Goal: Use online tool/utility: Utilize a website feature to perform a specific function

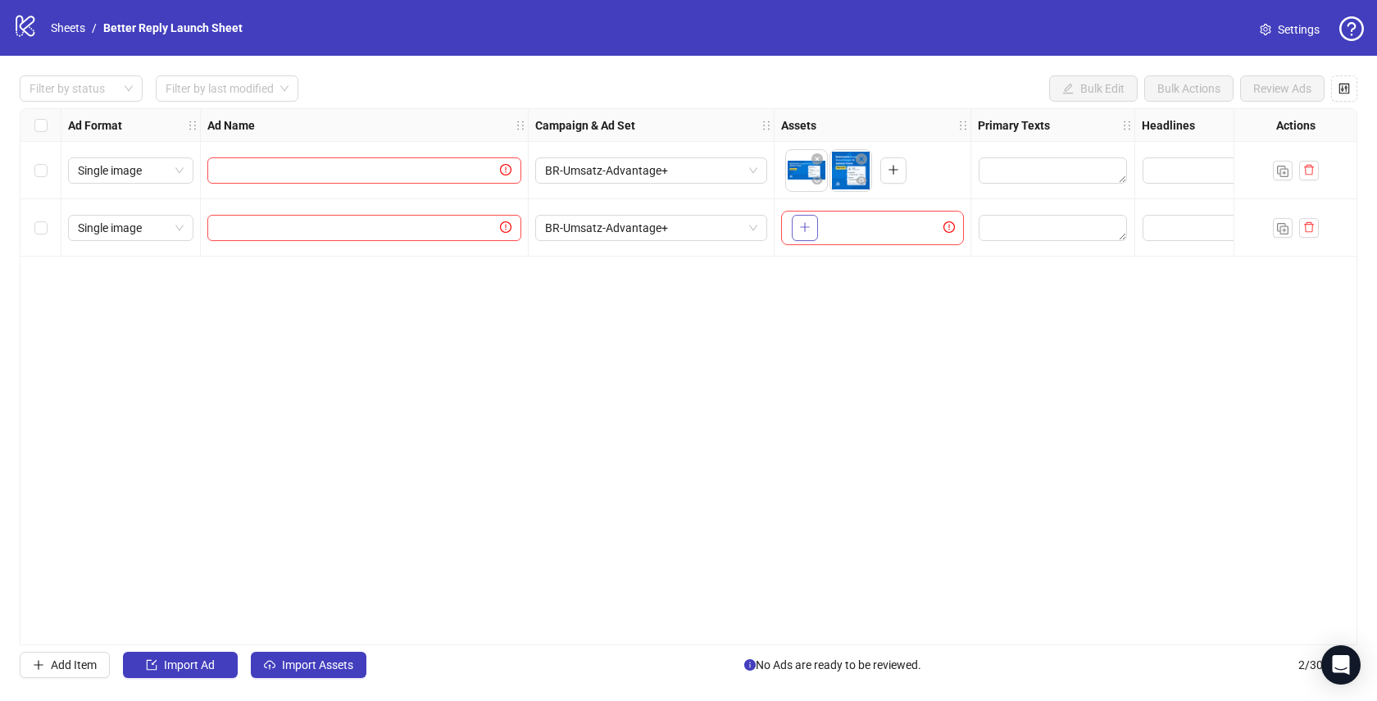
click at [802, 230] on icon "plus" at bounding box center [804, 226] width 11 height 11
click at [72, 669] on span "Add Item" at bounding box center [74, 664] width 46 height 13
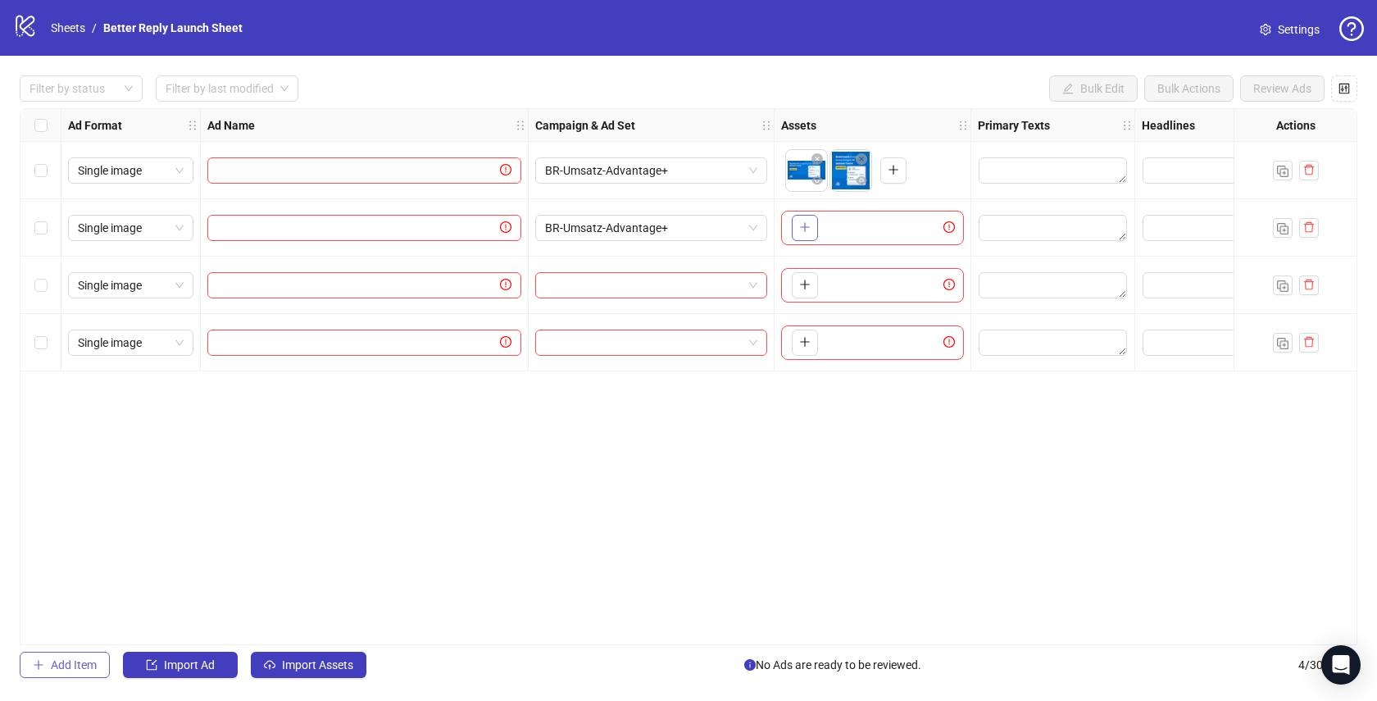
click at [72, 669] on span "Add Item" at bounding box center [74, 664] width 46 height 13
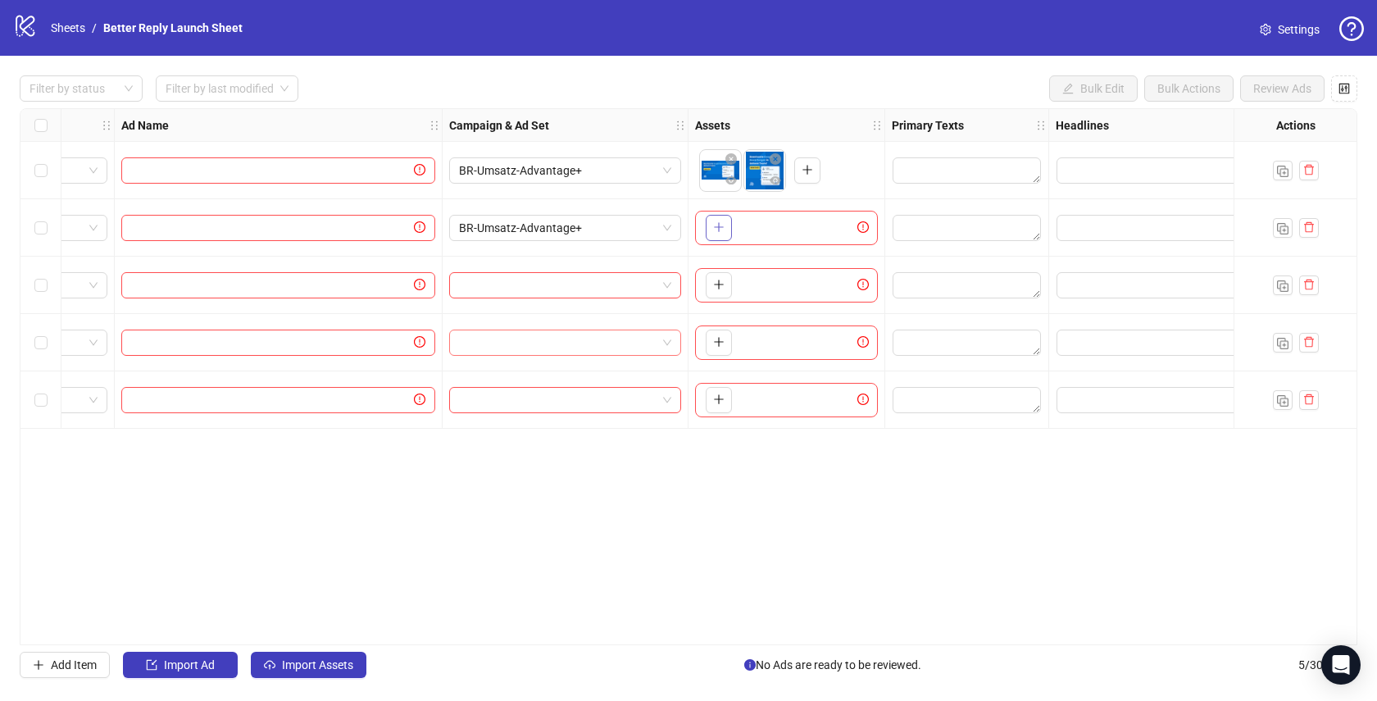
scroll to position [0, 87]
click at [666, 227] on span "BR-Umsatz-Advantage+" at bounding box center [564, 228] width 212 height 25
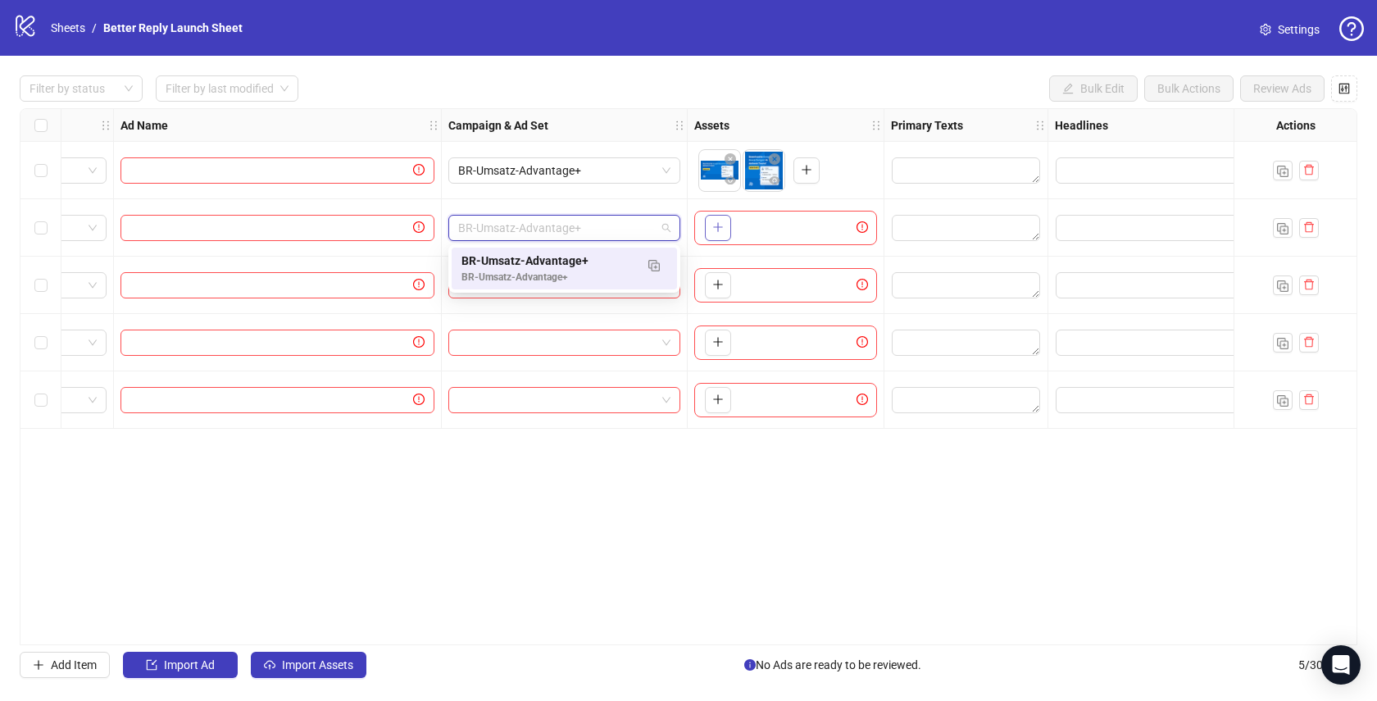
click at [672, 227] on div "BR-Umsatz-Advantage+" at bounding box center [564, 228] width 232 height 26
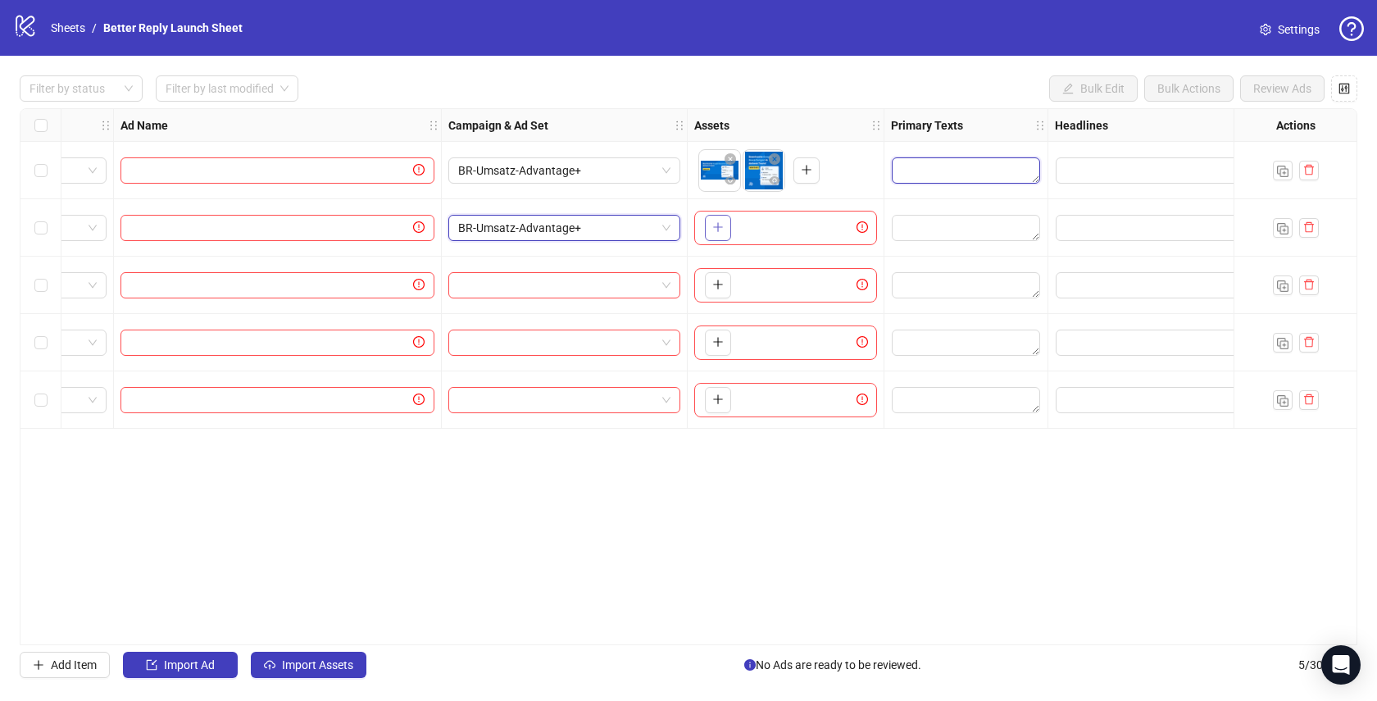
click at [993, 183] on textarea "Edit values" at bounding box center [966, 170] width 148 height 26
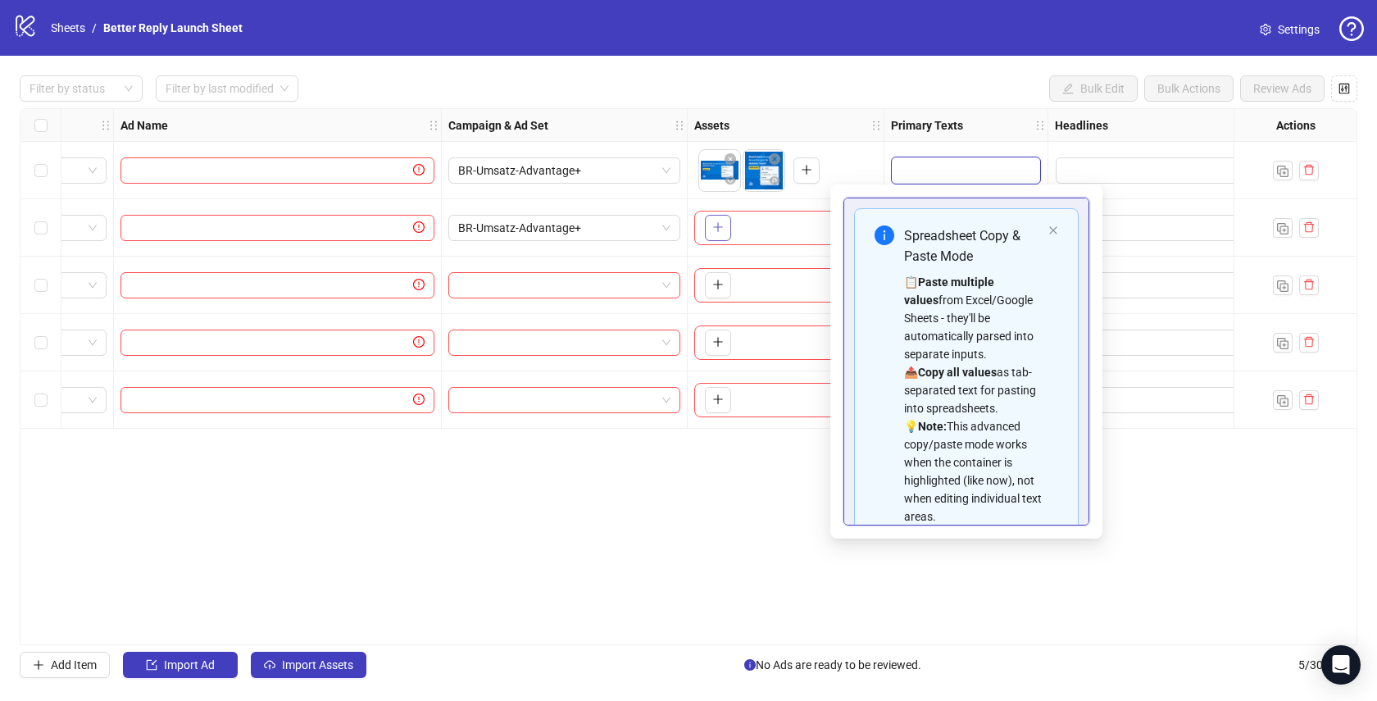
click at [1192, 491] on div "Ad Format Ad Name Campaign & Ad Set Assets Primary Texts Headlines Descriptions…" at bounding box center [689, 376] width 1338 height 537
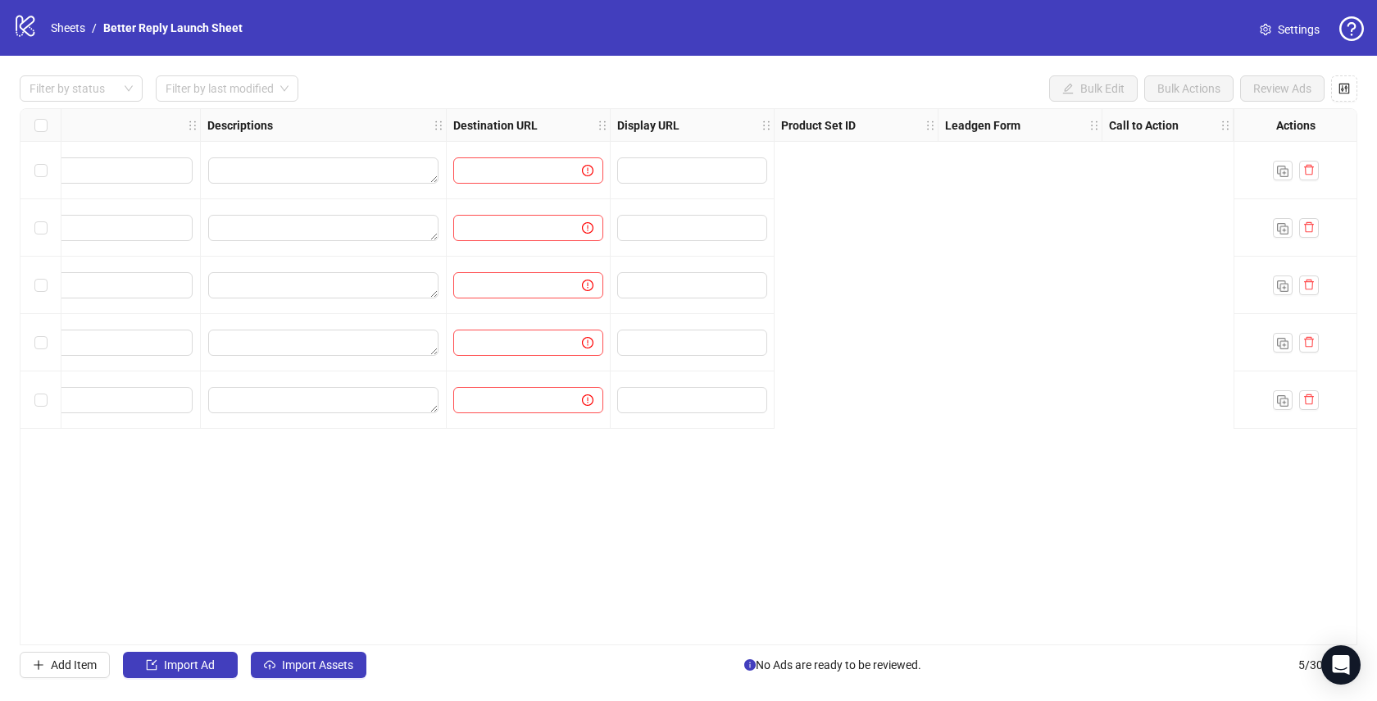
scroll to position [0, 0]
